Goal: Task Accomplishment & Management: Manage account settings

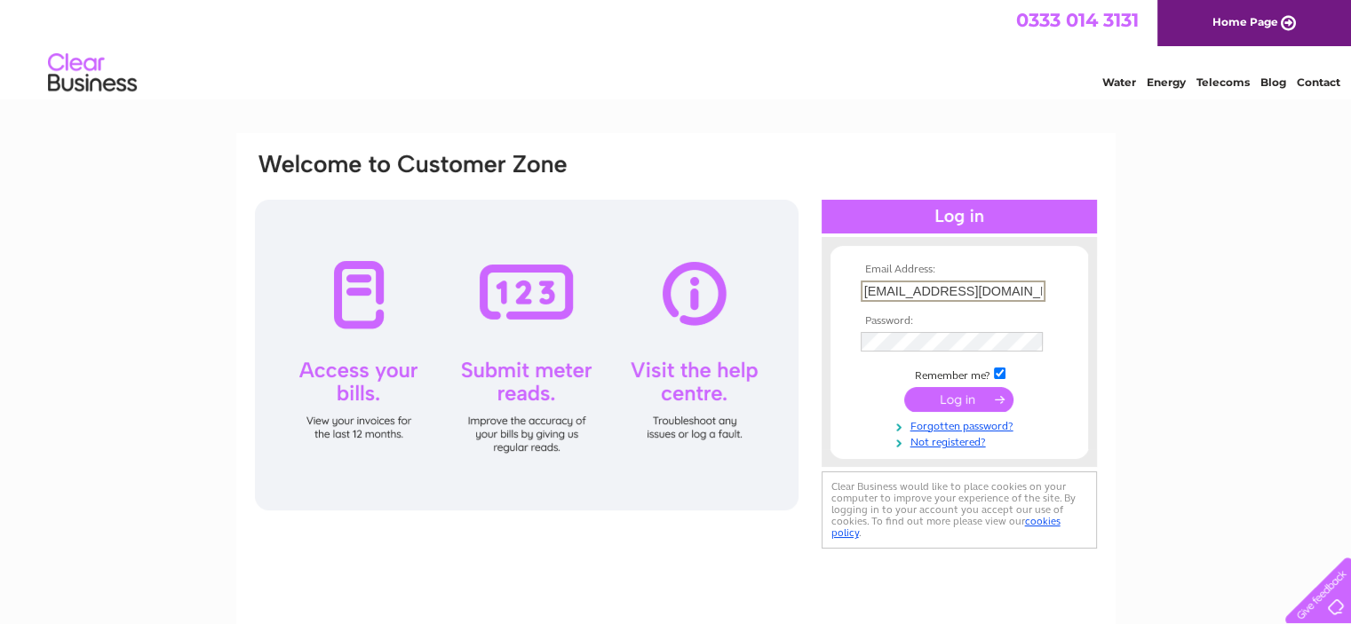
drag, startPoint x: 986, startPoint y: 294, endPoint x: 768, endPoint y: 274, distance: 218.4
click at [768, 274] on div "Email Address: [EMAIL_ADDRESS][DOMAIN_NAME] Password:" at bounding box center [675, 352] width 845 height 402
type input "[EMAIL_ADDRESS][DOMAIN_NAME]"
click at [975, 400] on input "submit" at bounding box center [958, 397] width 109 height 25
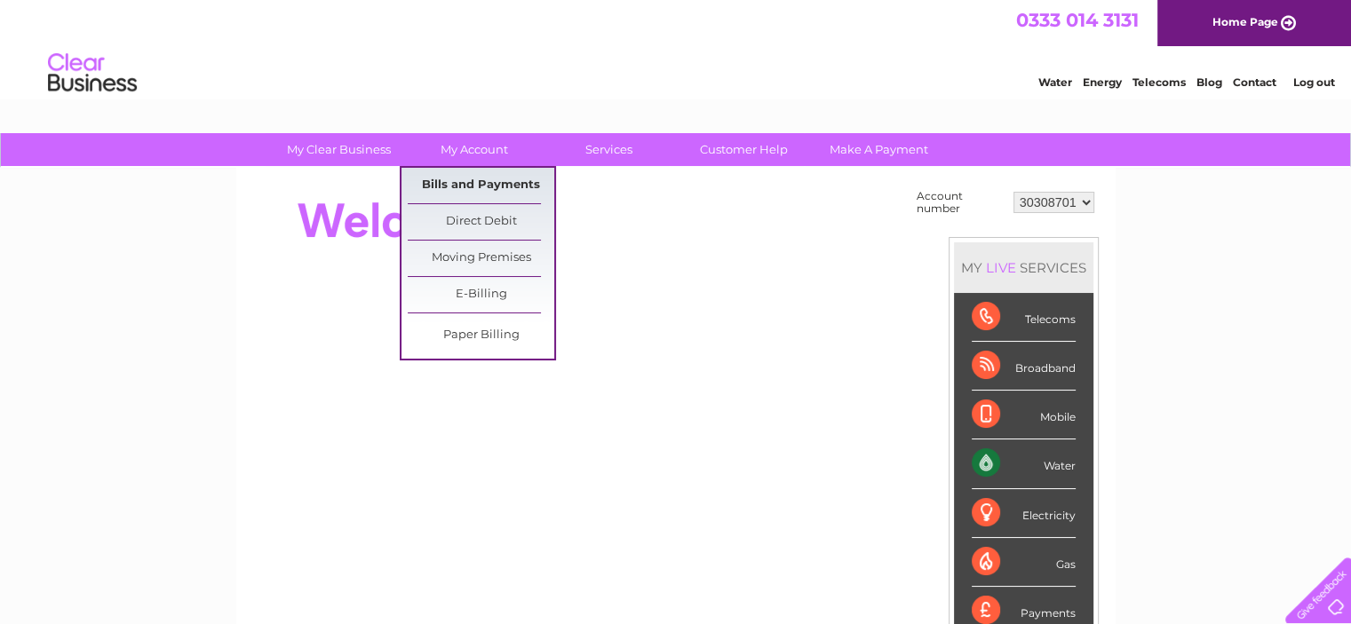
click at [478, 193] on link "Bills and Payments" at bounding box center [481, 186] width 147 height 36
click at [479, 180] on link "Bills and Payments" at bounding box center [481, 186] width 147 height 36
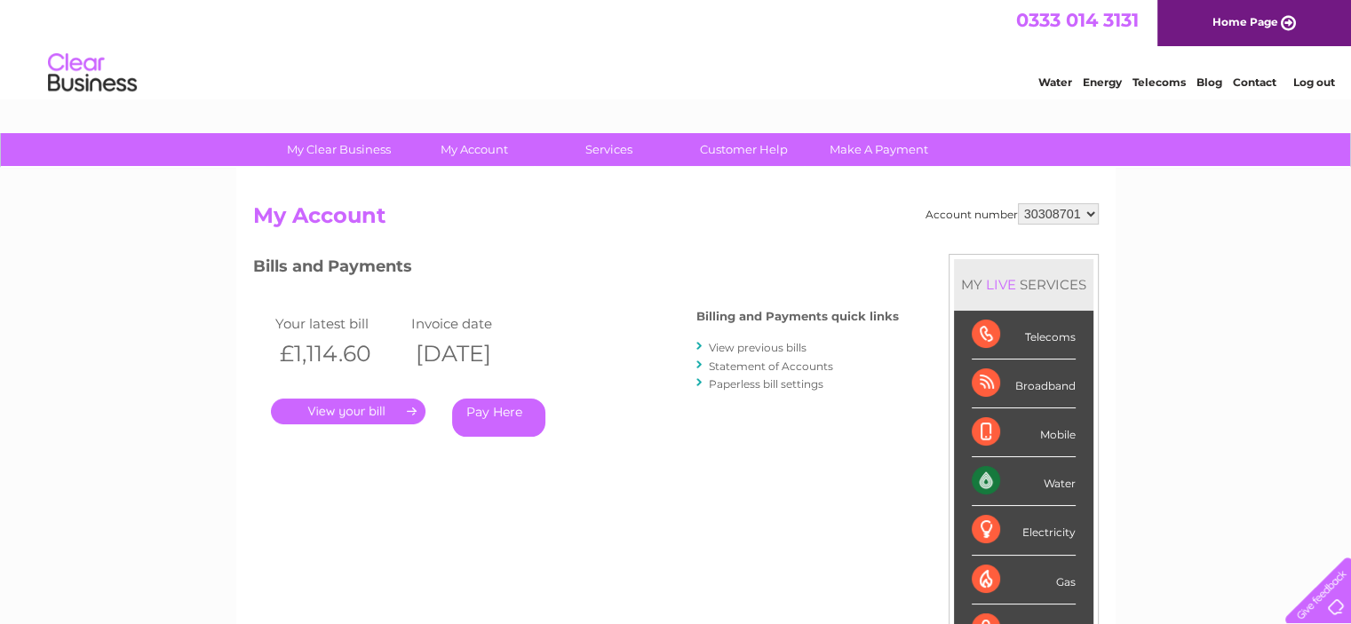
click at [316, 400] on link "." at bounding box center [348, 412] width 154 height 26
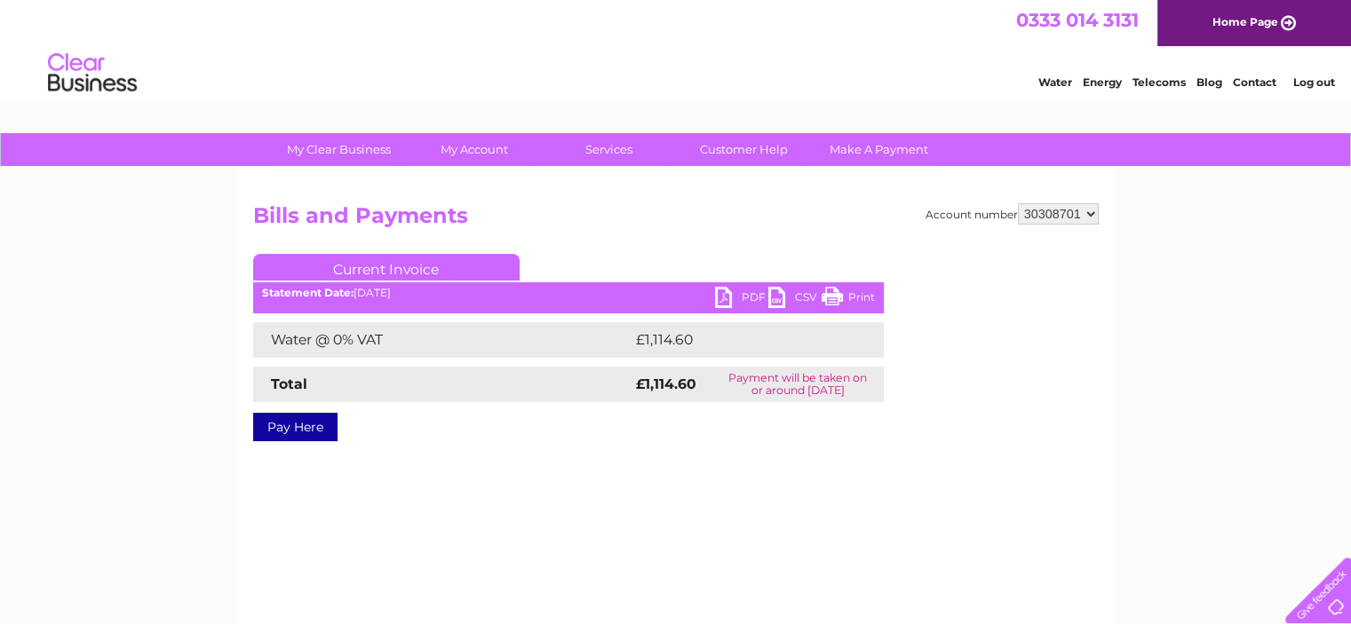
click at [747, 298] on link "PDF" at bounding box center [741, 300] width 53 height 26
